Goal: Transaction & Acquisition: Purchase product/service

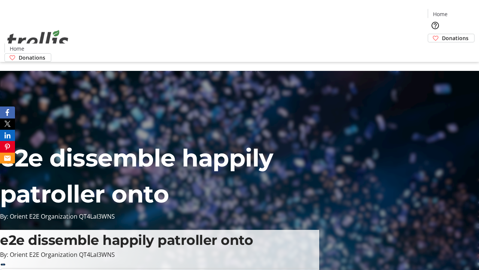
click at [442, 34] on span "Donations" at bounding box center [455, 38] width 27 height 8
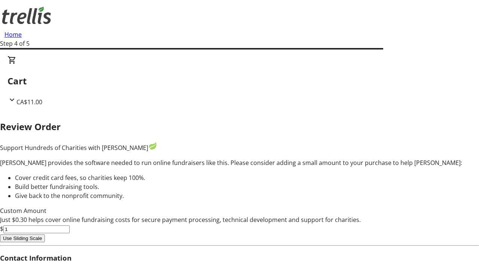
type input "0"
